Goal: Communication & Community: Ask a question

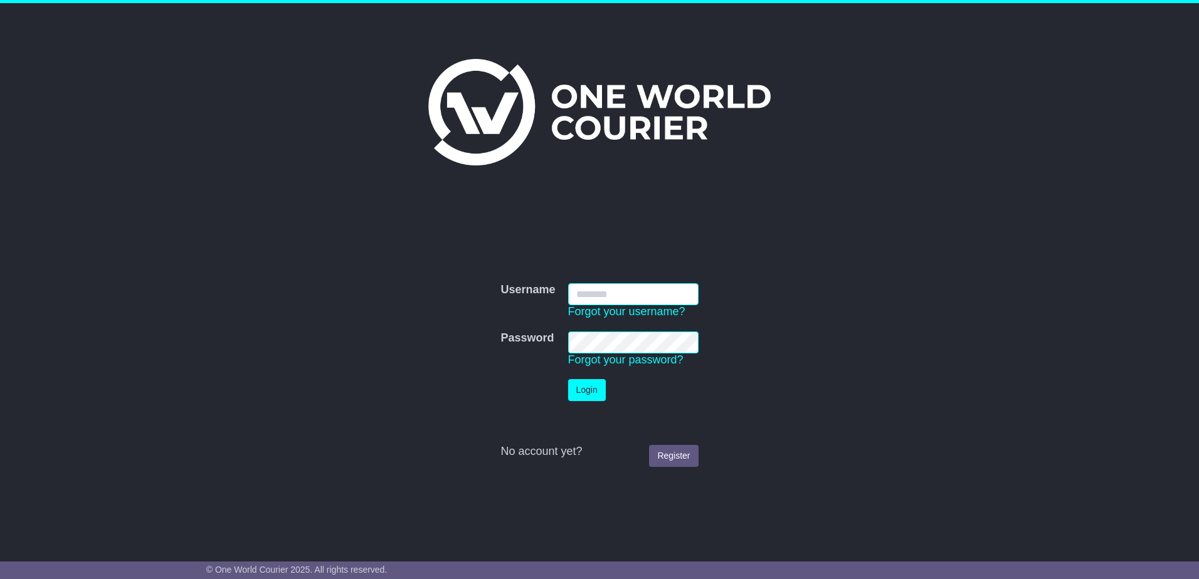
type input "**********"
drag, startPoint x: 586, startPoint y: 386, endPoint x: 603, endPoint y: 382, distance: 17.2
click at [586, 386] on button "Login" at bounding box center [587, 390] width 38 height 22
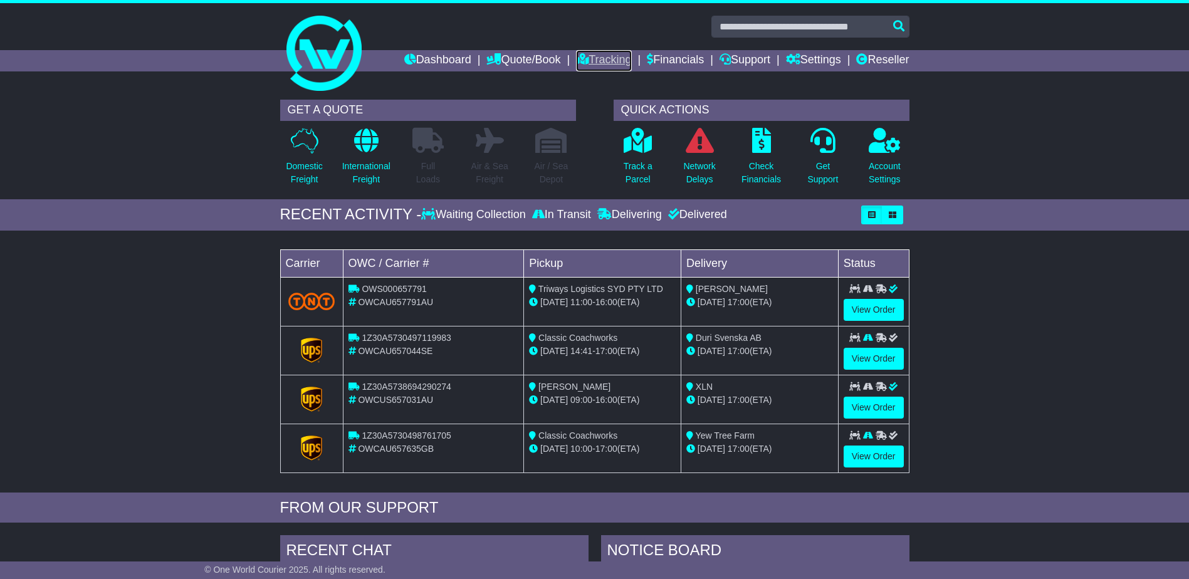
click at [599, 64] on link "Tracking" at bounding box center [603, 60] width 55 height 21
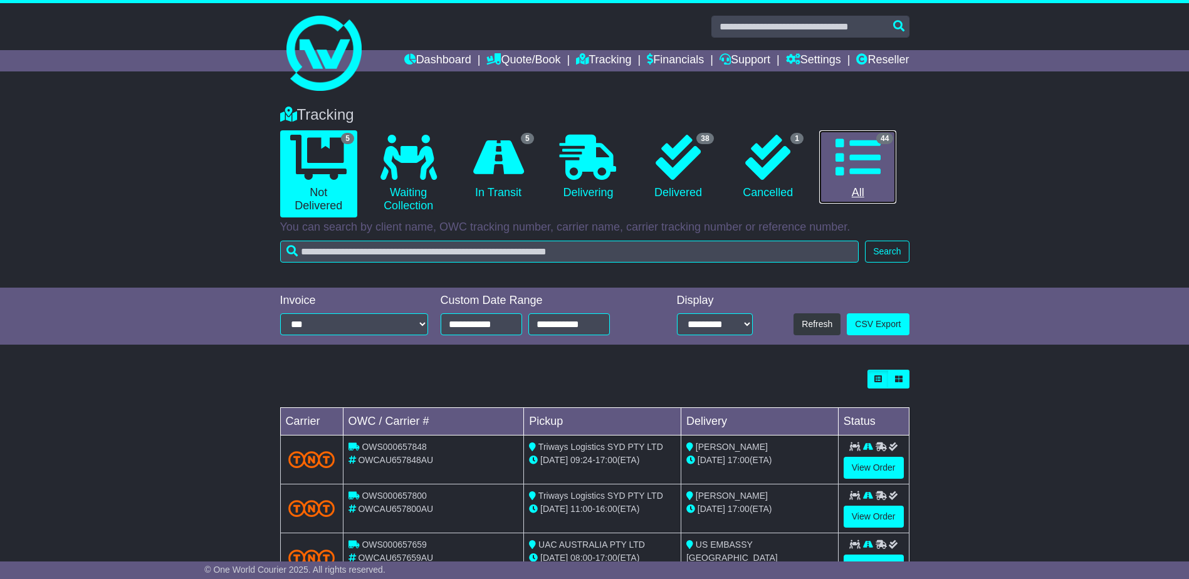
click at [859, 162] on icon at bounding box center [858, 157] width 45 height 45
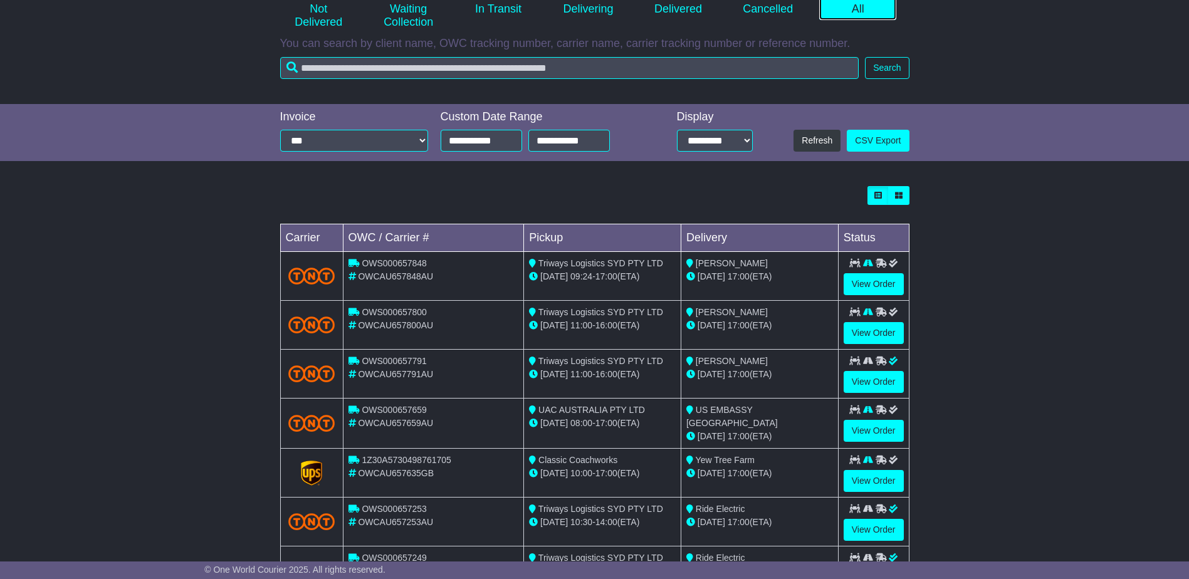
scroll to position [251, 0]
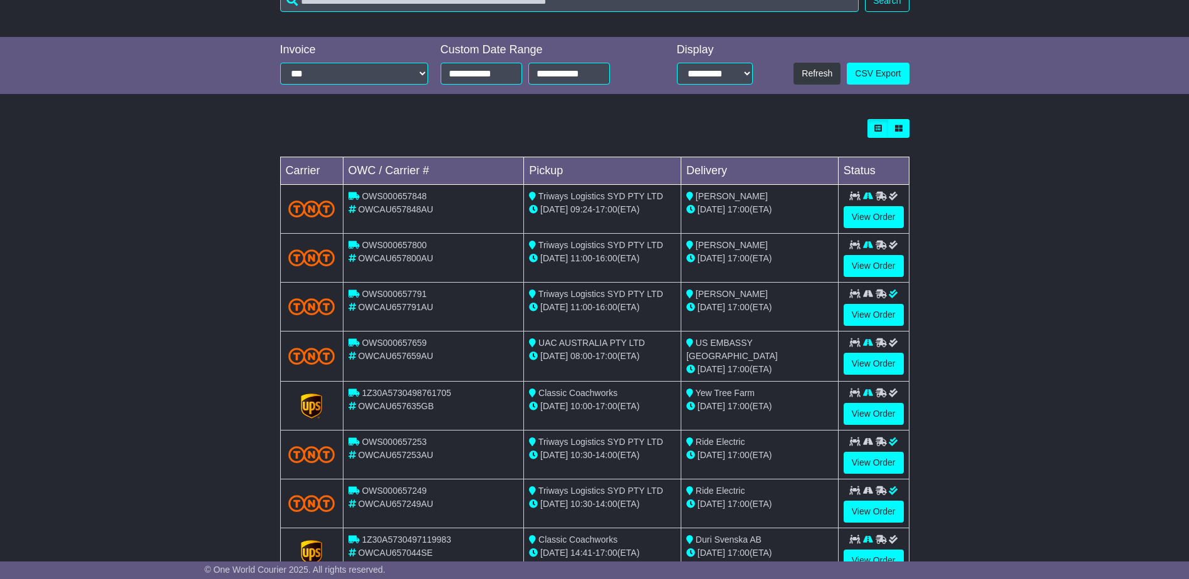
click at [522, 357] on td "OWS000657659 OWCAU657659AU" at bounding box center [433, 357] width 181 height 50
drag, startPoint x: 878, startPoint y: 364, endPoint x: 856, endPoint y: 380, distance: 26.8
click at [878, 366] on link "View Order" at bounding box center [874, 364] width 60 height 22
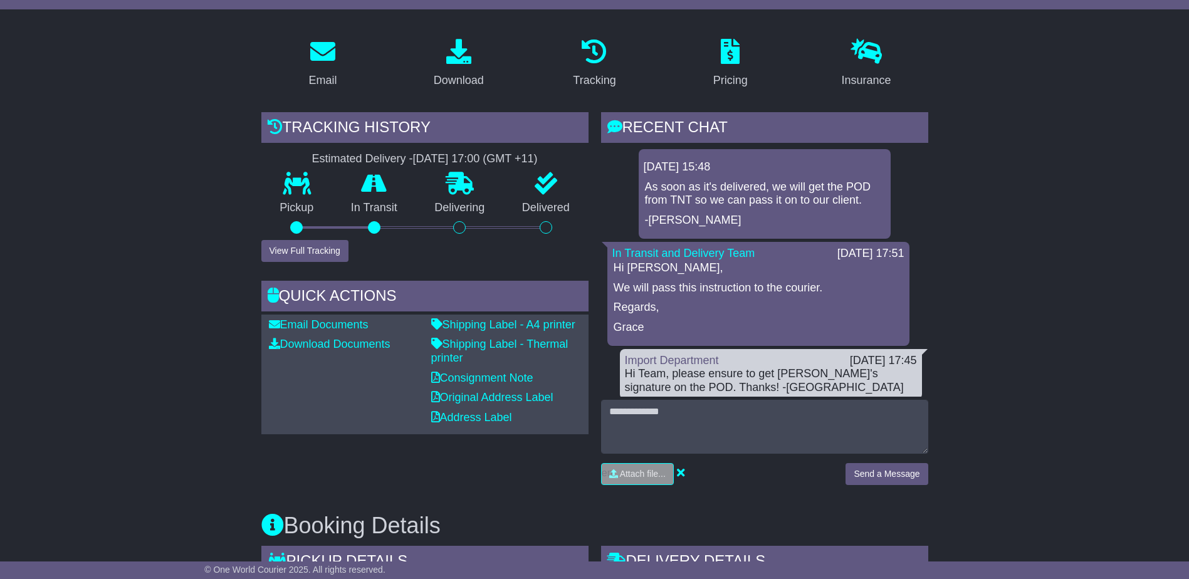
scroll to position [251, 0]
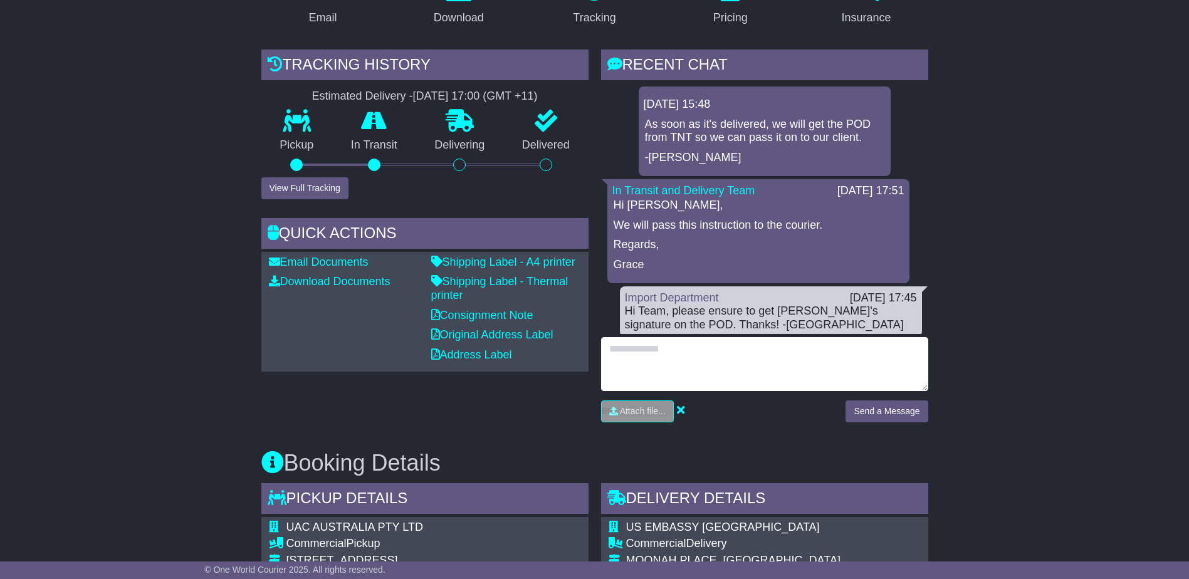
click at [739, 347] on textarea at bounding box center [764, 364] width 327 height 54
type textarea "*"
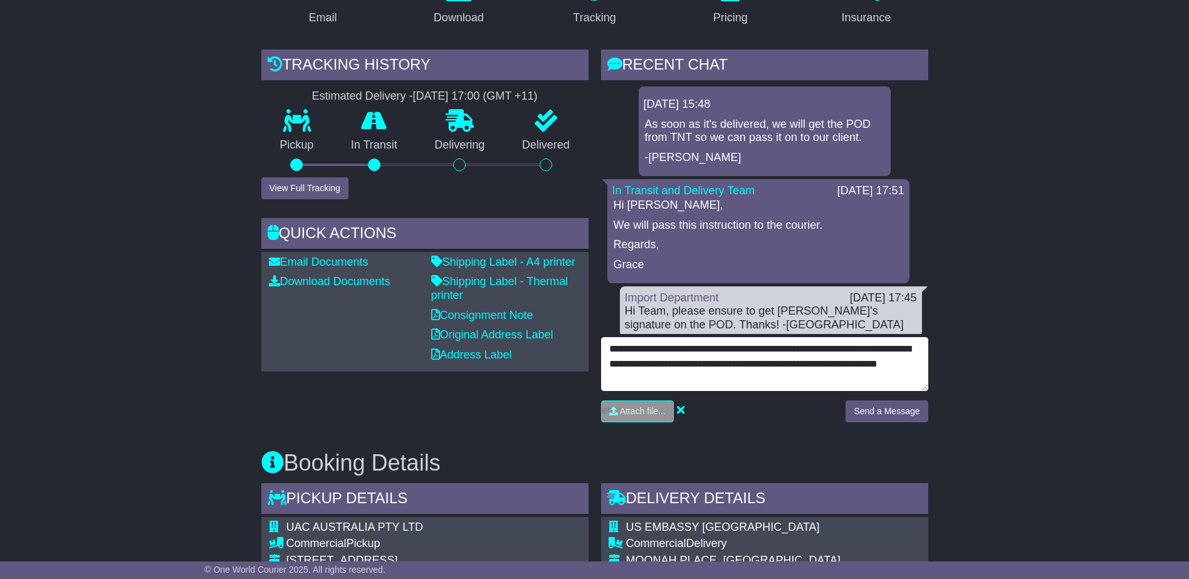
scroll to position [25, 0]
type textarea "**********"
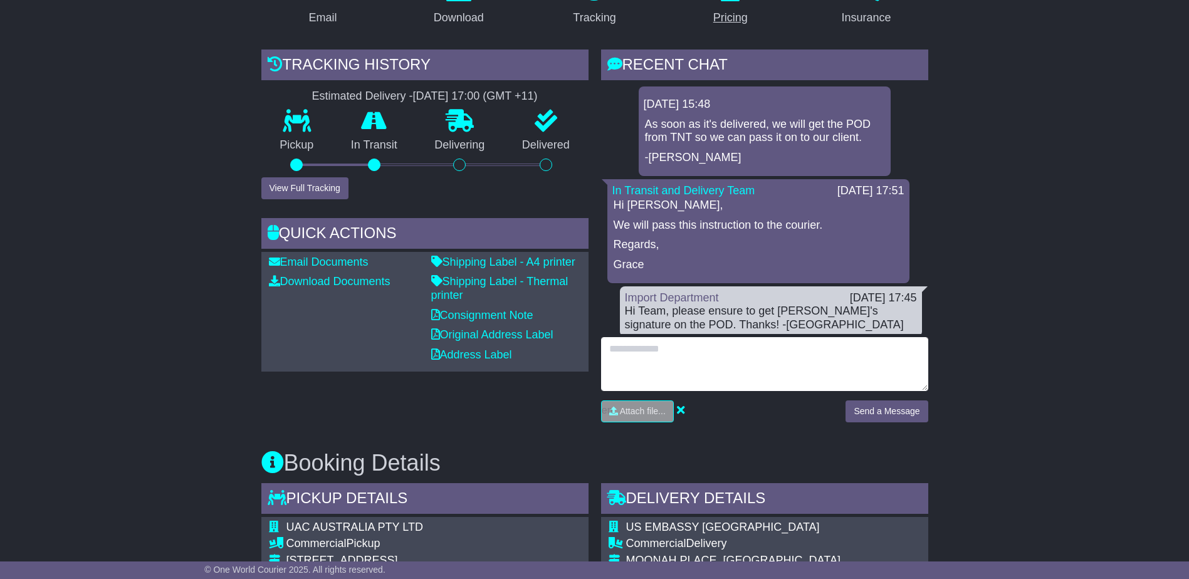
scroll to position [0, 0]
paste textarea "**********"
type textarea "**********"
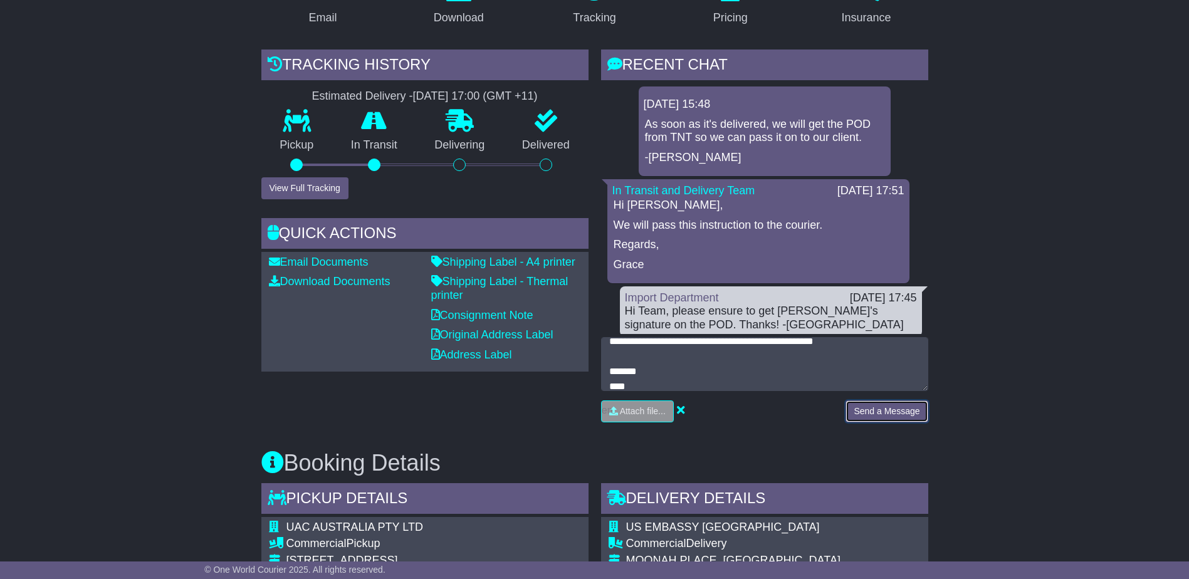
click at [868, 412] on button "Send a Message" at bounding box center [887, 412] width 82 height 22
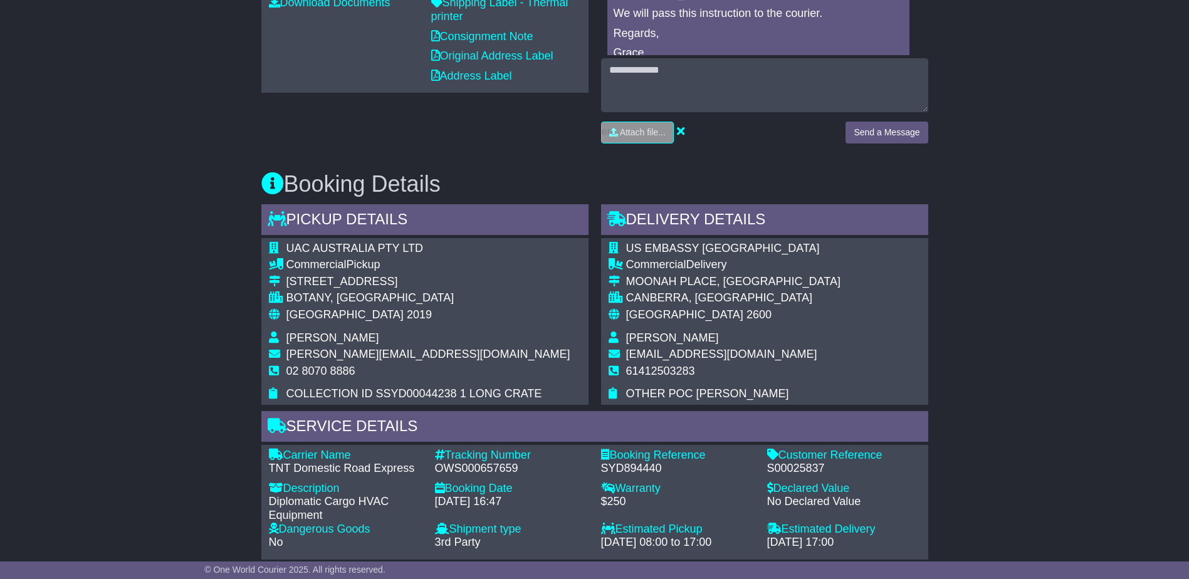
scroll to position [627, 0]
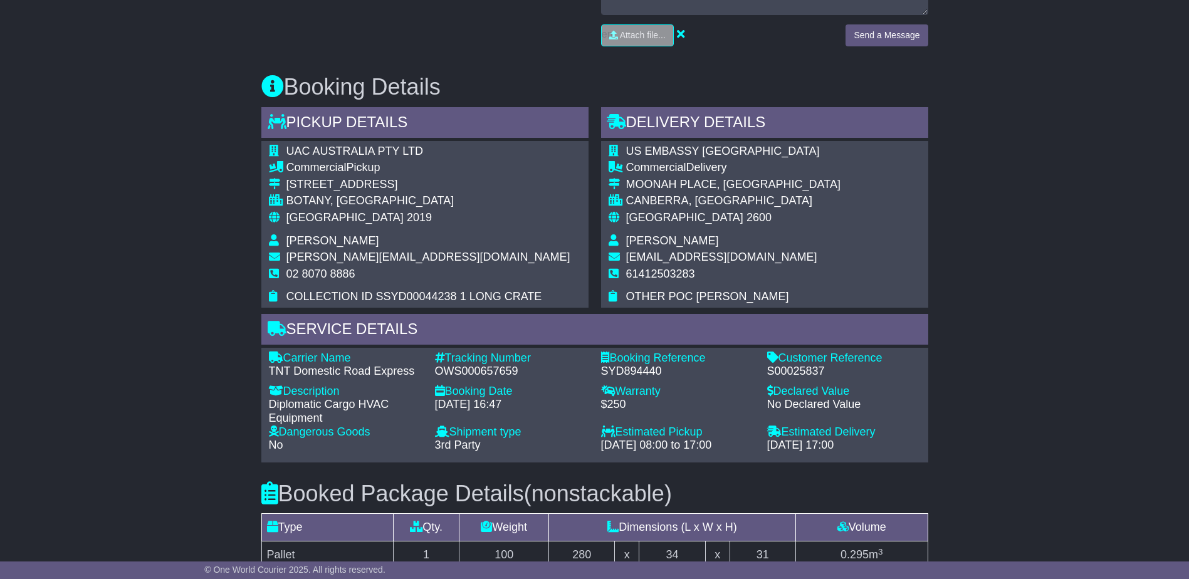
click at [478, 374] on div "OWS000657659" at bounding box center [512, 372] width 154 height 14
copy div "OWS000657659"
click at [956, 384] on div "Email Download Tracking Pricing Insurance" at bounding box center [594, 236] width 1189 height 1295
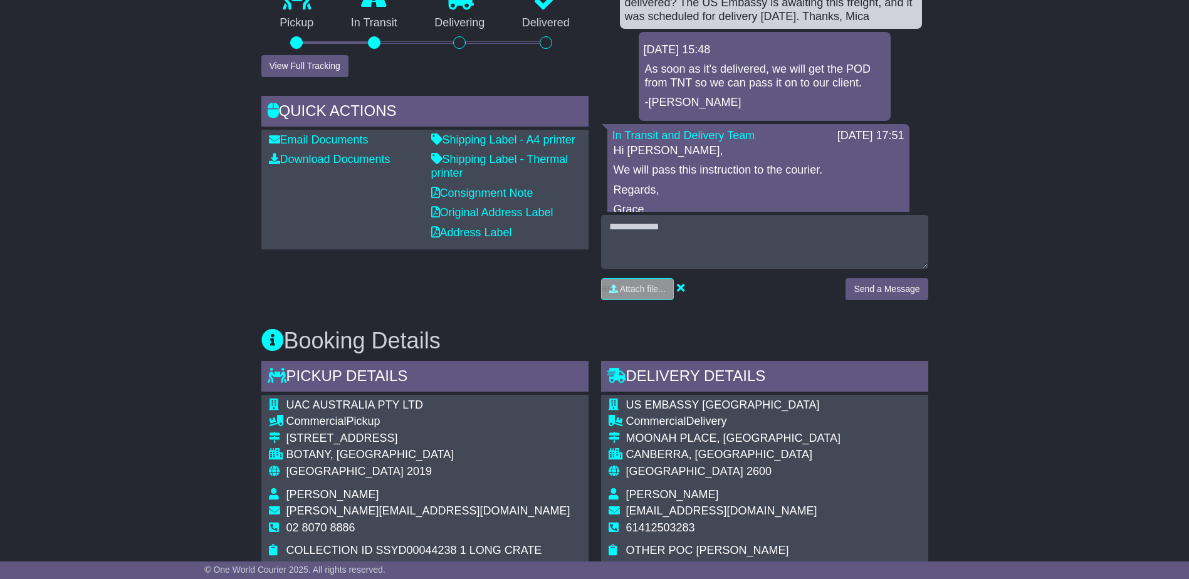
scroll to position [518, 0]
